Goal: Book appointment/travel/reservation

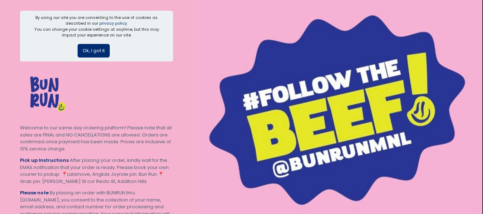
click at [94, 55] on button "Ok, I got it" at bounding box center [94, 51] width 32 height 14
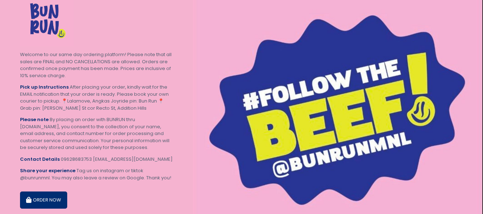
scroll to position [49, 0]
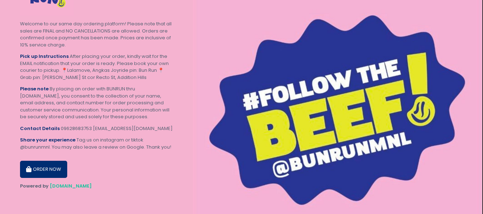
click at [45, 171] on button "ORDER NOW" at bounding box center [43, 169] width 47 height 17
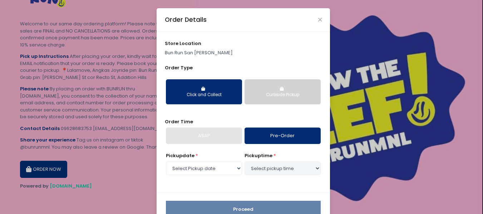
select select "[DATE]"
click at [201, 90] on icon "button" at bounding box center [203, 89] width 5 height 4
click at [266, 101] on button "Curbside Pickup" at bounding box center [283, 91] width 76 height 25
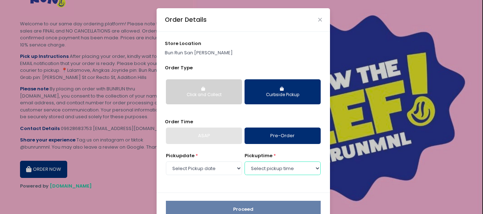
click at [274, 170] on select "Select pickup time 12:00 PM - 12:30 PM 12:30 PM - 01:00 PM 01:00 PM - 01:30 PM …" at bounding box center [283, 169] width 76 height 14
select select "12:00"
click at [245, 162] on select "Select pickup time 12:00 PM - 12:30 PM 12:30 PM - 01:00 PM 01:00 PM - 01:30 PM …" at bounding box center [283, 169] width 76 height 14
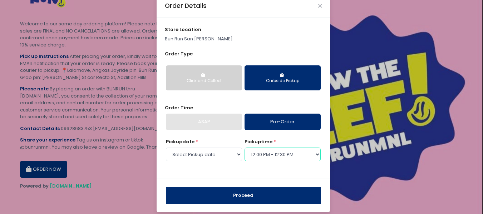
scroll to position [20, 0]
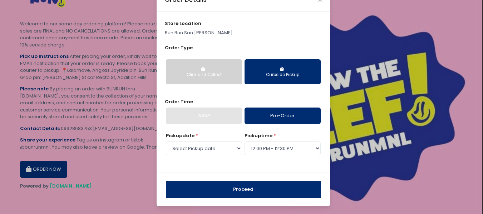
click at [258, 192] on button "Proceed" at bounding box center [243, 189] width 155 height 17
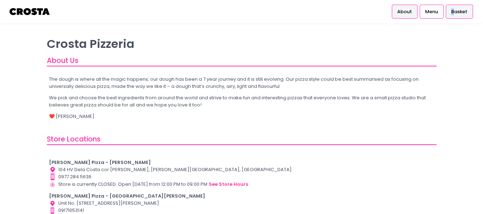
click at [454, 12] on span "Basket" at bounding box center [459, 11] width 16 height 7
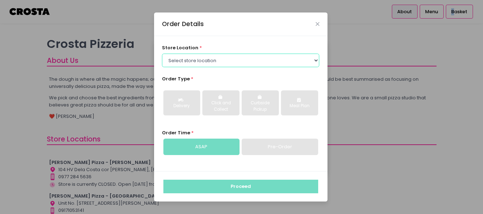
click at [250, 59] on select "Select store location [PERSON_NAME] Pizza - [PERSON_NAME] Pizza - [GEOGRAPHIC_D…" at bounding box center [240, 61] width 157 height 14
select select "65090bae48156caed44a5eb4"
click at [162, 54] on select "Select store location [PERSON_NAME] Pizza - [PERSON_NAME] Pizza - [GEOGRAPHIC_D…" at bounding box center [240, 61] width 157 height 14
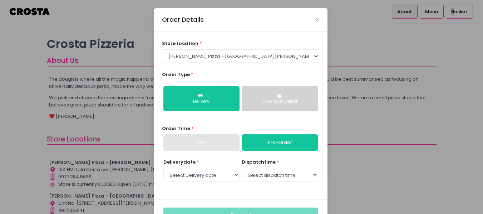
click at [270, 103] on div "Click and Collect" at bounding box center [280, 102] width 66 height 6
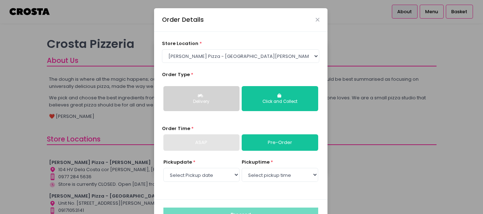
click at [280, 166] on div "pickup time * Select pickup time" at bounding box center [280, 171] width 76 height 24
click at [275, 175] on select "Select pickup time" at bounding box center [280, 175] width 76 height 14
click at [242, 168] on select "Select pickup time" at bounding box center [280, 175] width 76 height 14
click at [219, 176] on select "Select Pickup date Wednesday, Sep 10th Thursday, Sep 11th Friday, Sep 12th Satu…" at bounding box center [201, 175] width 76 height 14
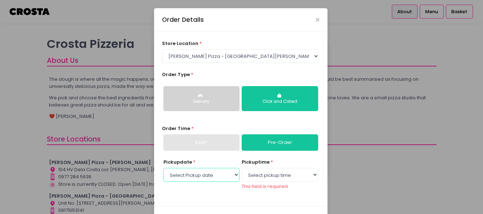
select select "[DATE]"
click at [163, 168] on select "Select Pickup date Wednesday, Sep 10th Thursday, Sep 11th Friday, Sep 12th Satu…" at bounding box center [201, 175] width 76 height 14
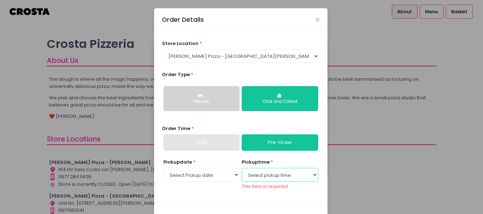
click at [259, 171] on select "Select pickup time 12:00 PM - 12:30 PM 12:30 PM - 01:00 PM 01:00 PM - 01:30 PM …" at bounding box center [280, 175] width 76 height 14
select select "12:00"
click at [242, 168] on select "Select pickup time 12:00 PM - 12:30 PM 12:30 PM - 01:00 PM 01:00 PM - 01:30 PM …" at bounding box center [280, 175] width 76 height 14
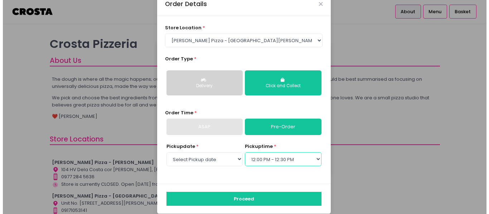
scroll to position [24, 0]
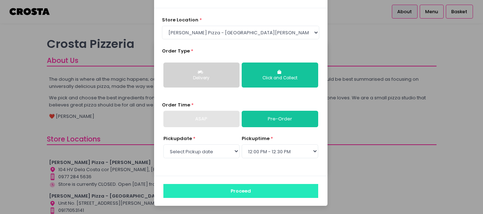
click at [233, 187] on button "Proceed" at bounding box center [240, 191] width 155 height 14
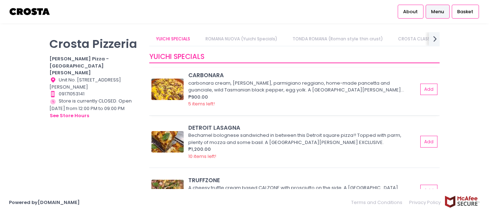
click at [170, 84] on img at bounding box center [167, 89] width 32 height 21
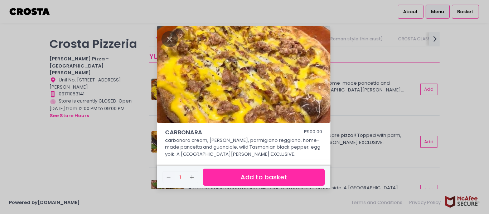
click at [127, 139] on div "CARBONARA ₱900.00 carbonara cream, pecorino romano, parmigiano reggiano, home-m…" at bounding box center [244, 107] width 489 height 214
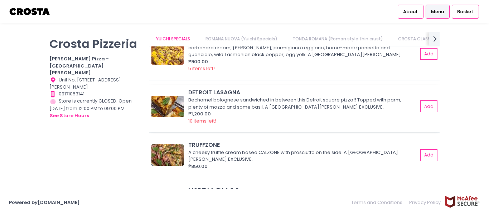
scroll to position [36, 0]
click at [166, 154] on img at bounding box center [167, 154] width 32 height 21
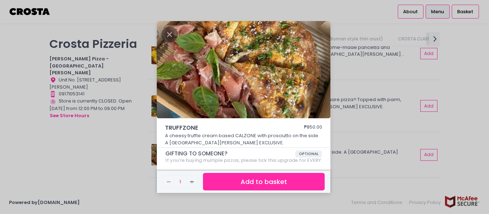
click at [108, 148] on div "TRUFFZONE ₱850.00 A cheesy truffle cream based CALZONE with prosciutto on the s…" at bounding box center [244, 107] width 489 height 214
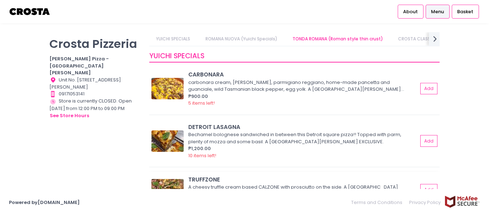
scroll to position [0, 0]
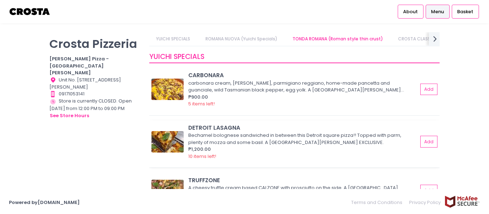
click at [175, 138] on img at bounding box center [167, 141] width 32 height 21
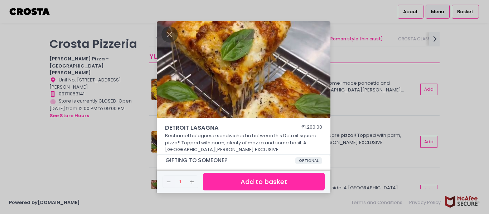
click at [129, 155] on div "DETROIT LASAGNA ₱1,200.00 Bechamel bolognese sandwiched in between this Detroit…" at bounding box center [244, 107] width 489 height 214
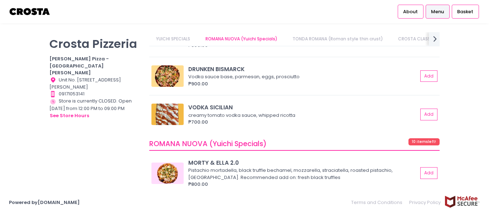
scroll to position [215, 0]
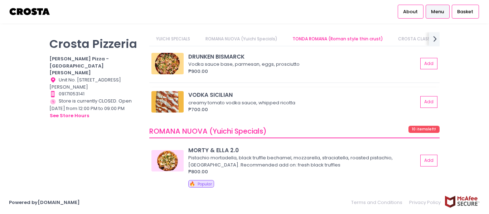
click at [171, 101] on img at bounding box center [167, 101] width 32 height 21
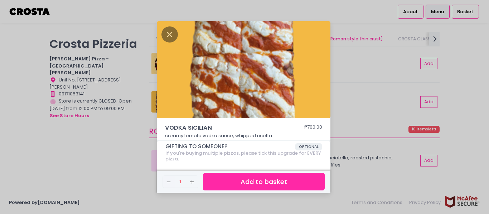
click at [133, 133] on div "VODKA SICILIAN ₱700.00 creamy tomato vodka sauce, whipped ricotta GIFTING TO SO…" at bounding box center [244, 107] width 489 height 214
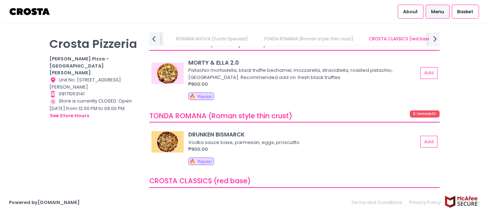
scroll to position [322, 0]
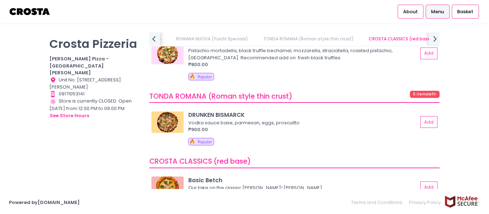
click at [168, 115] on img at bounding box center [167, 122] width 32 height 21
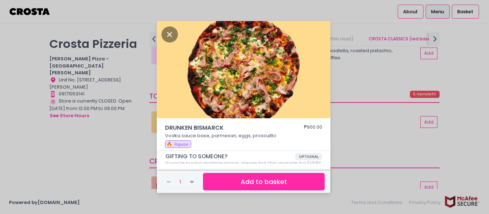
click at [91, 123] on div "DRUNKEN BISMARCK ₱900.00 Vodka sauce base, parmesan, eggs, proscuitto 🔥 Popular…" at bounding box center [244, 107] width 489 height 214
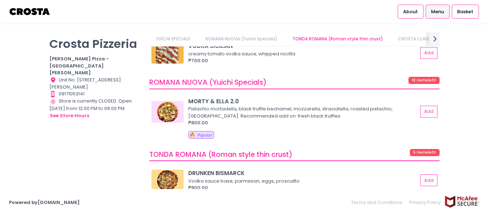
scroll to position [271, 0]
